Goal: Task Accomplishment & Management: Use online tool/utility

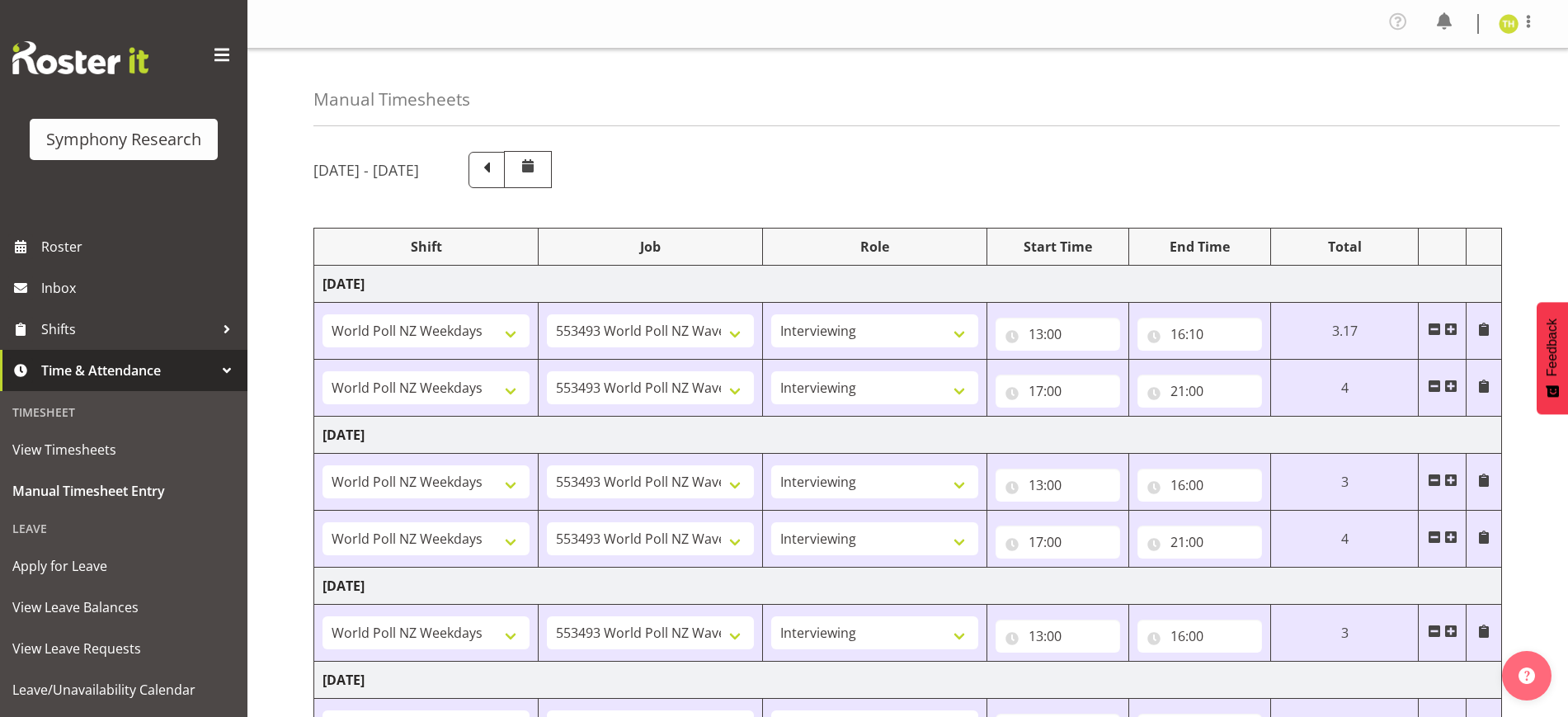
select select "41604"
select select "10527"
select select "47"
select select "41604"
select select "10527"
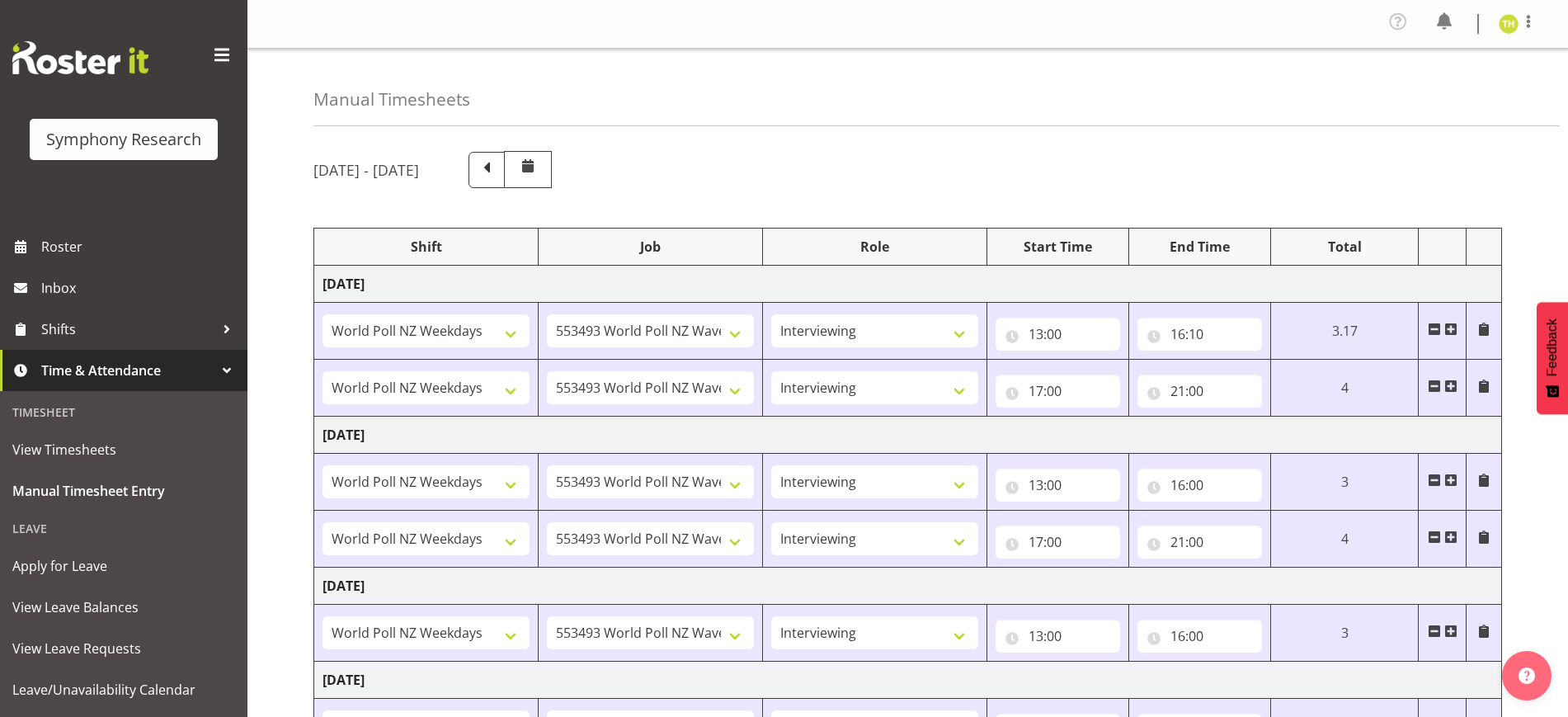
select select "47"
select select "41604"
select select "10527"
select select "47"
select select "41604"
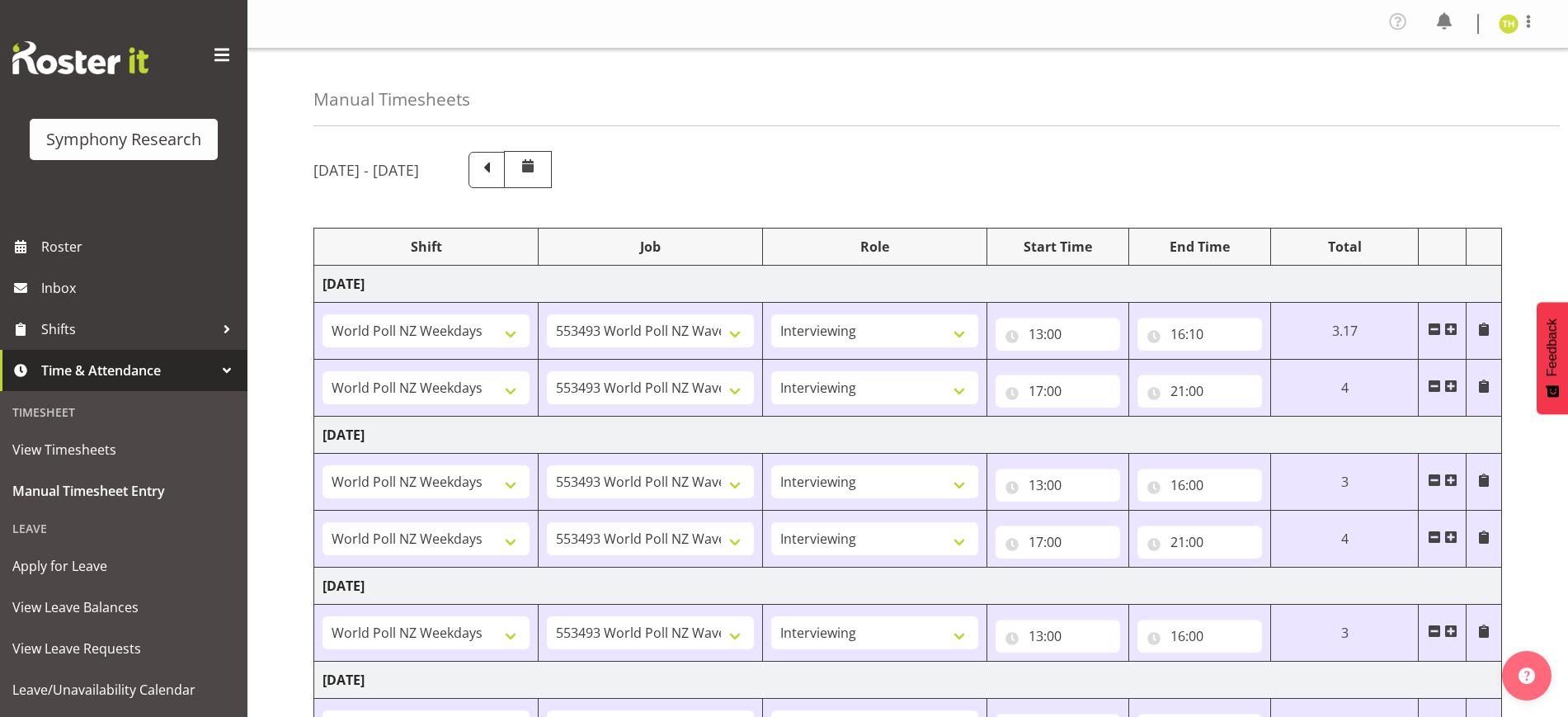
select select "10527"
select select "47"
select select "41604"
select select "10527"
select select "47"
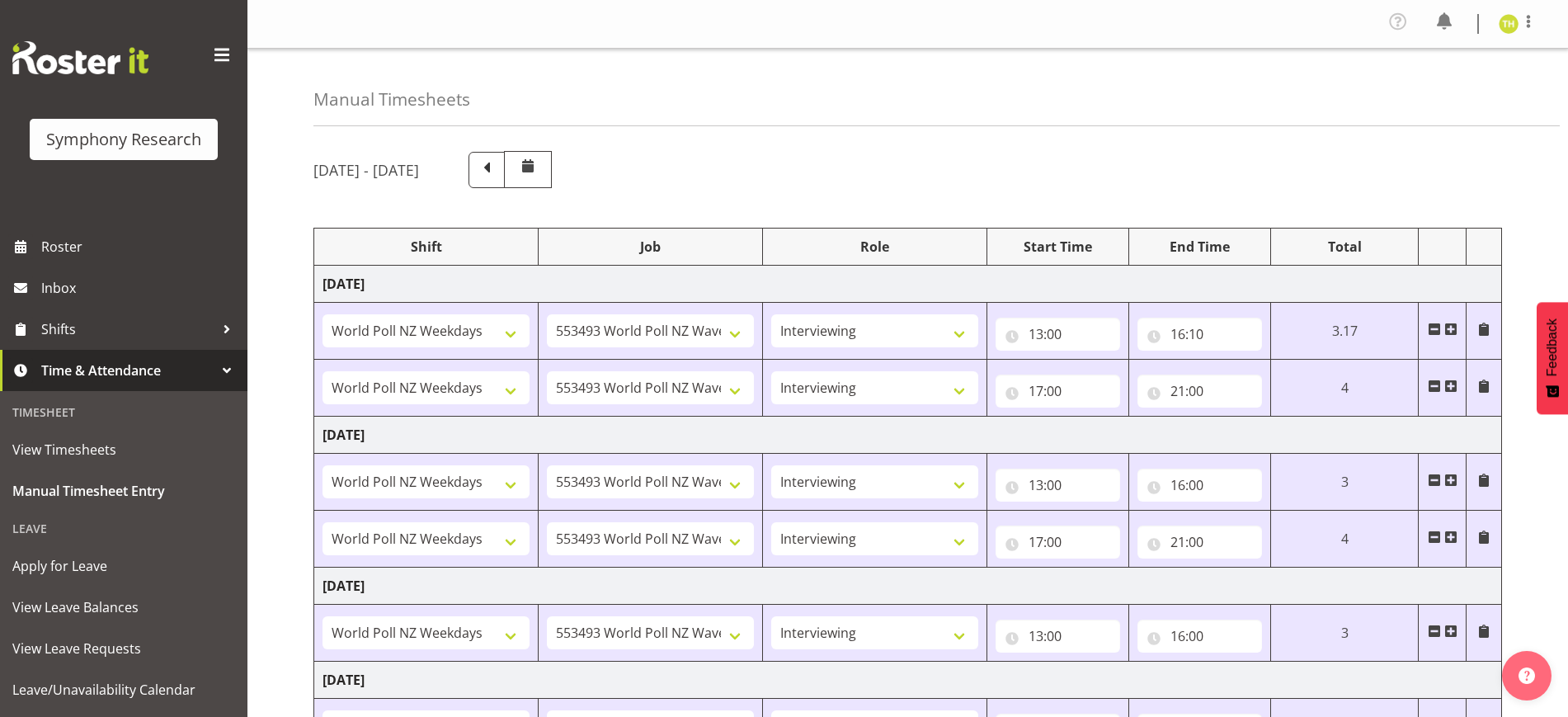
select select "41604"
select select "10527"
select select "47"
select select "41604"
select select "10527"
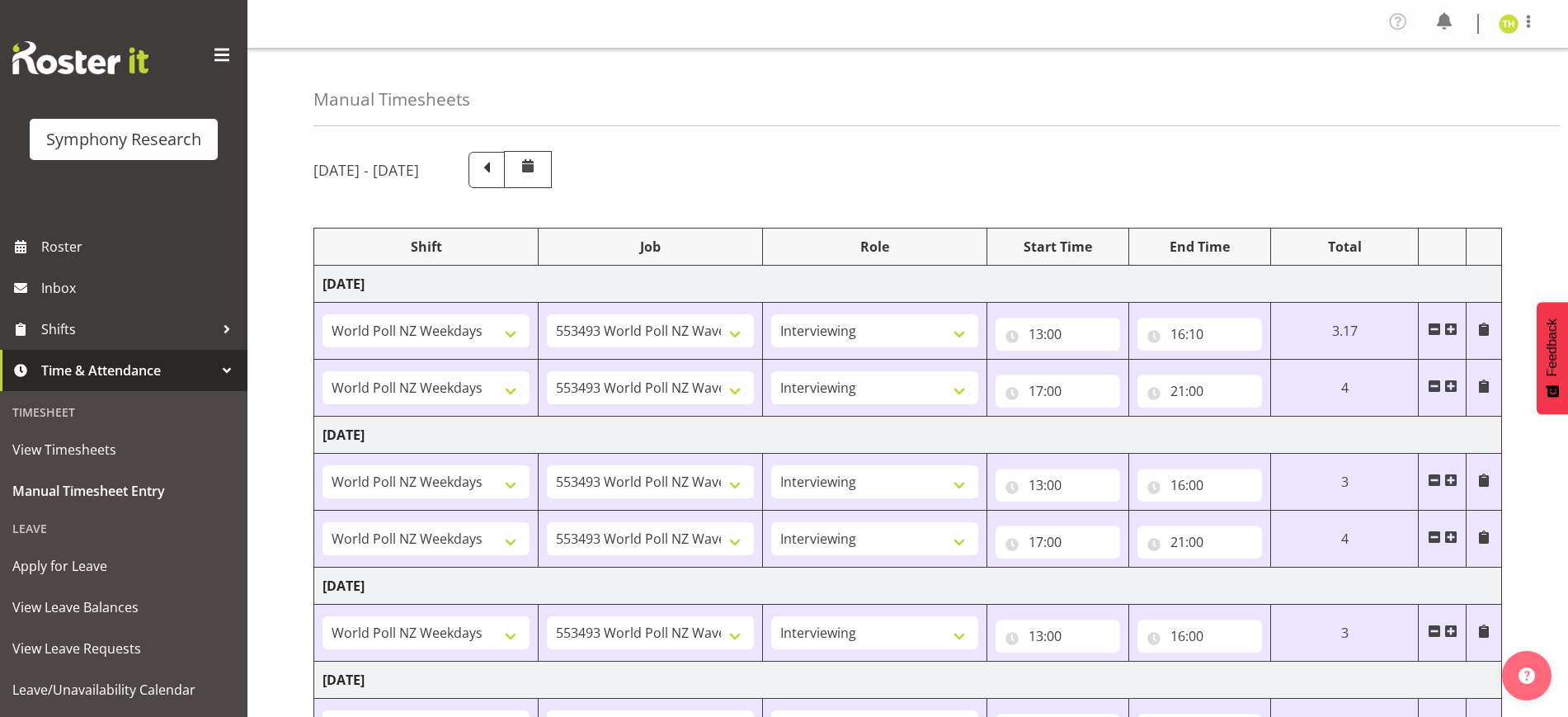
select select "47"
